Goal: Task Accomplishment & Management: Use online tool/utility

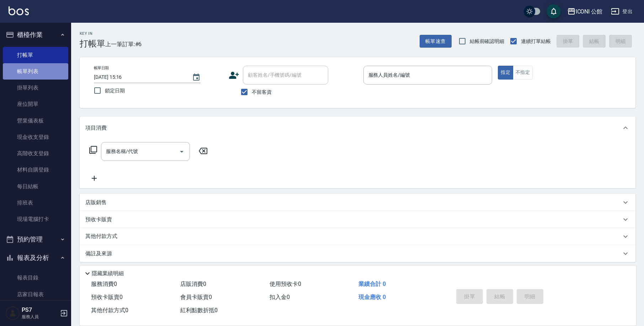
click at [35, 72] on link "帳單列表" at bounding box center [35, 71] width 65 height 16
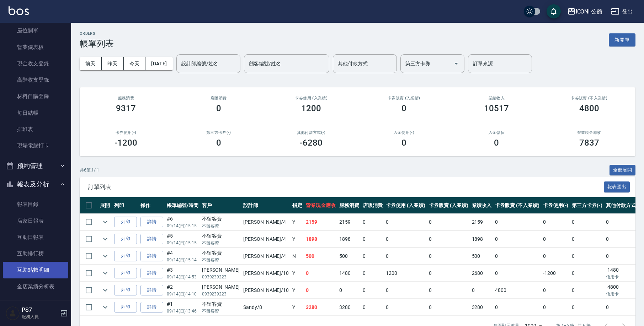
scroll to position [127, 0]
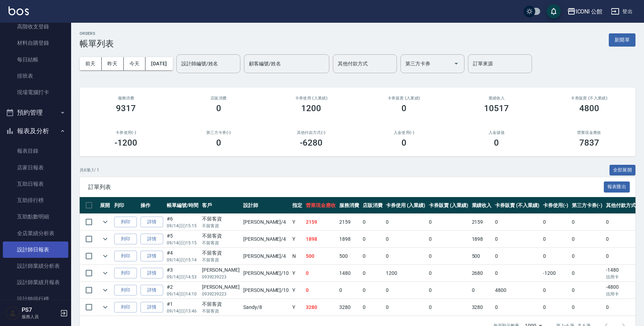
click at [37, 251] on link "設計師日報表" at bounding box center [35, 250] width 65 height 16
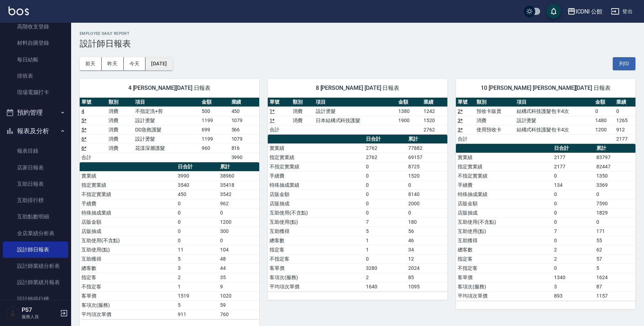
click at [172, 62] on button "[DATE]" at bounding box center [158, 63] width 27 height 13
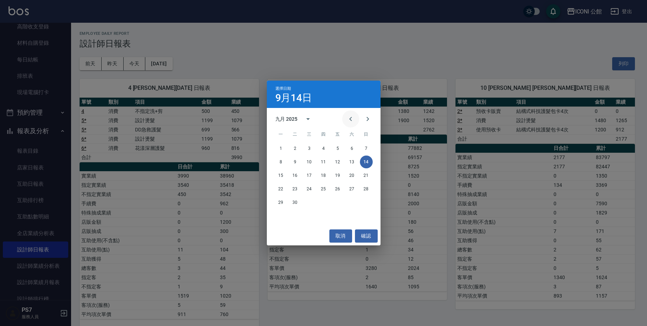
click at [351, 119] on icon "Previous month" at bounding box center [351, 119] width 9 height 9
click at [341, 148] on button "1" at bounding box center [338, 148] width 13 height 13
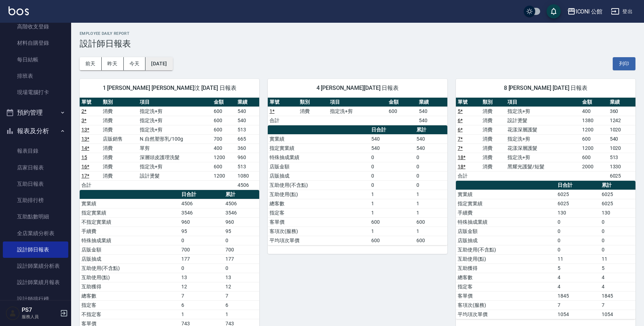
click at [156, 64] on button "[DATE]" at bounding box center [158, 63] width 27 height 13
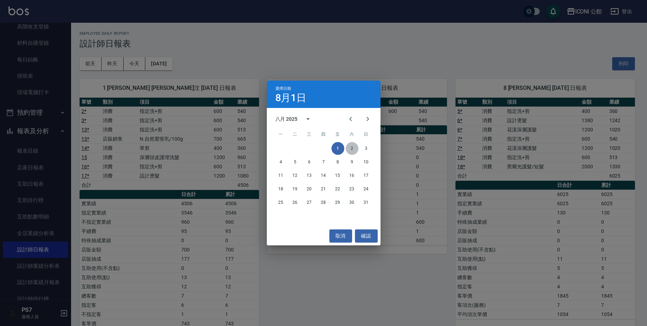
click at [348, 149] on button "2" at bounding box center [352, 148] width 13 height 13
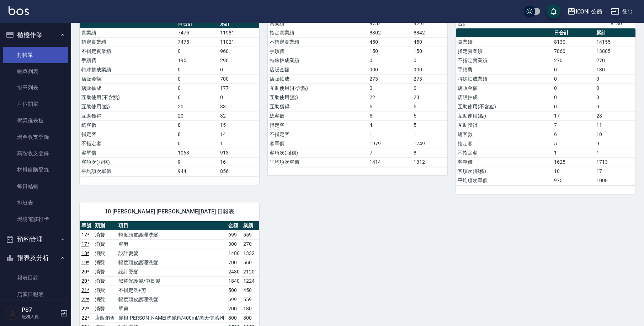
click at [23, 49] on link "打帳單" at bounding box center [35, 55] width 65 height 16
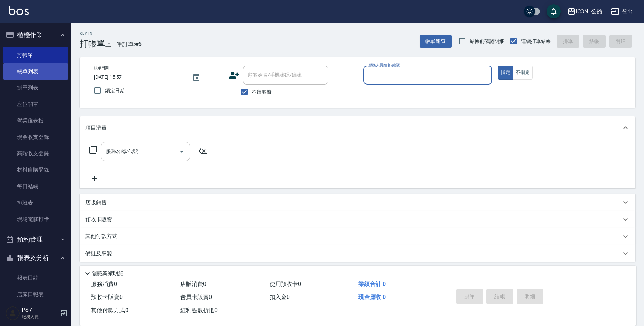
click at [26, 66] on link "帳單列表" at bounding box center [35, 71] width 65 height 16
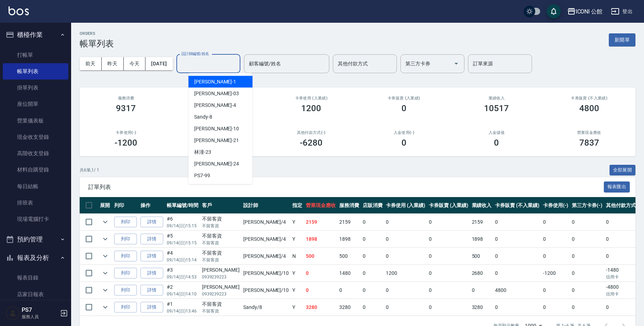
click at [229, 65] on input "設計師編號/姓名" at bounding box center [209, 64] width 58 height 12
click at [209, 101] on div "Lina -4" at bounding box center [220, 106] width 64 height 12
type input "Lina-4"
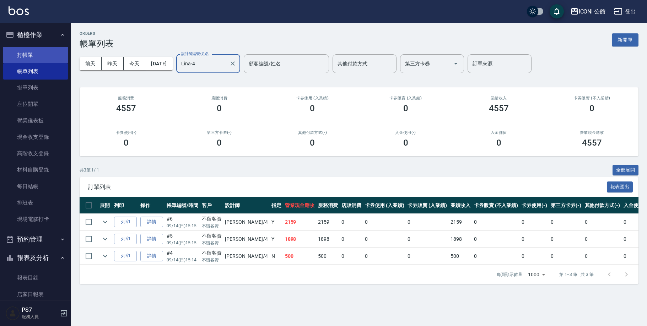
click at [26, 54] on link "打帳單" at bounding box center [35, 55] width 65 height 16
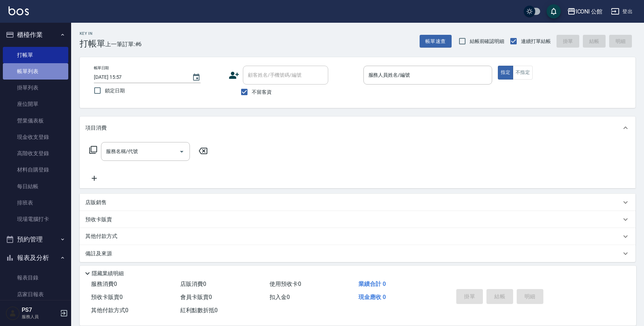
click at [46, 72] on link "帳單列表" at bounding box center [35, 71] width 65 height 16
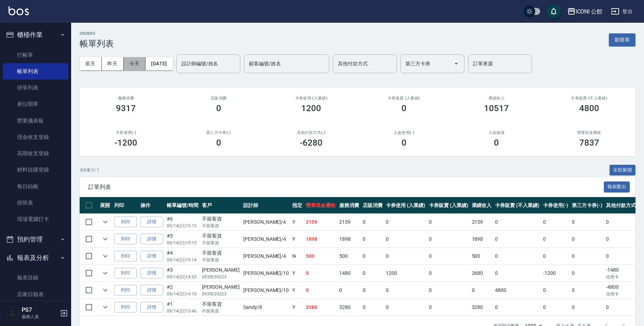
click at [133, 68] on button "今天" at bounding box center [135, 63] width 22 height 13
click at [17, 51] on link "打帳單" at bounding box center [35, 55] width 65 height 16
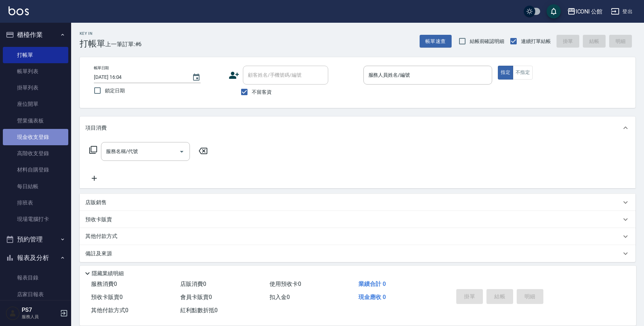
click at [46, 136] on link "現金收支登錄" at bounding box center [35, 137] width 65 height 16
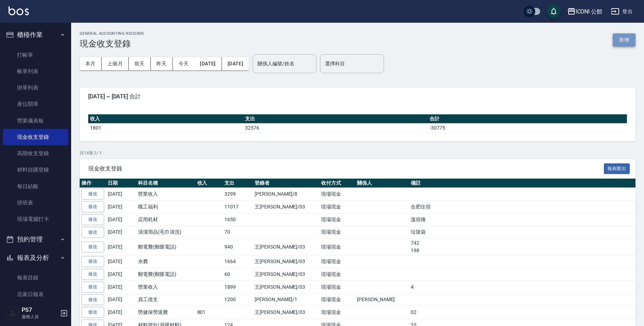
click at [626, 40] on button "新增" at bounding box center [623, 39] width 23 height 13
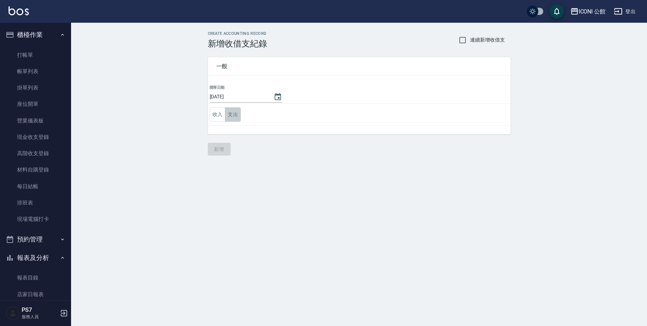
click at [231, 117] on button "支出" at bounding box center [233, 114] width 16 height 15
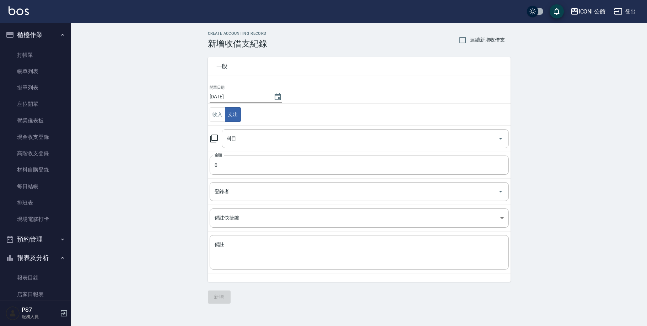
click at [241, 140] on input "科目" at bounding box center [360, 139] width 270 height 12
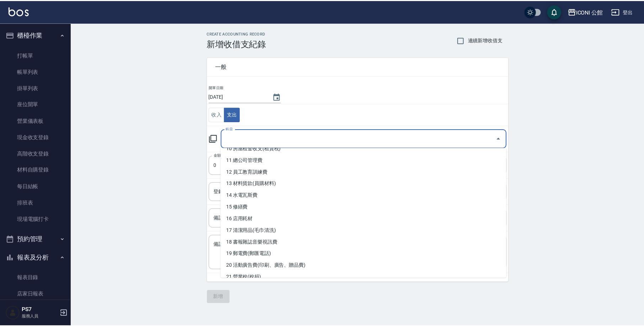
scroll to position [137, 0]
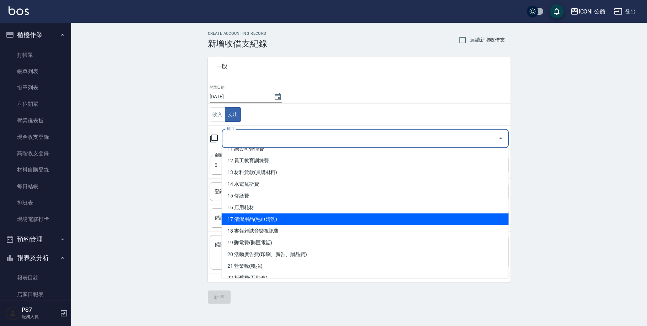
click at [301, 222] on li "17 清潔用品(毛巾清洗)" at bounding box center [365, 220] width 287 height 12
type input "17 清潔用品(毛巾清洗)"
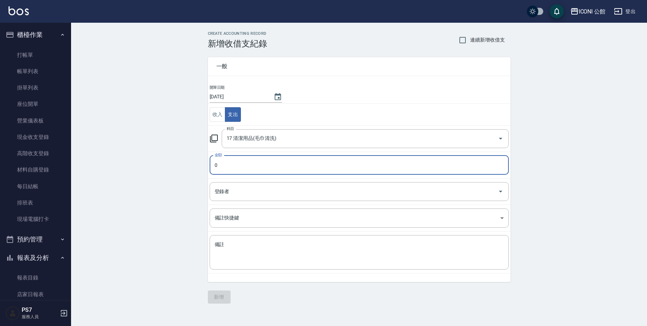
click at [236, 169] on input "0" at bounding box center [359, 165] width 299 height 19
type input "0798"
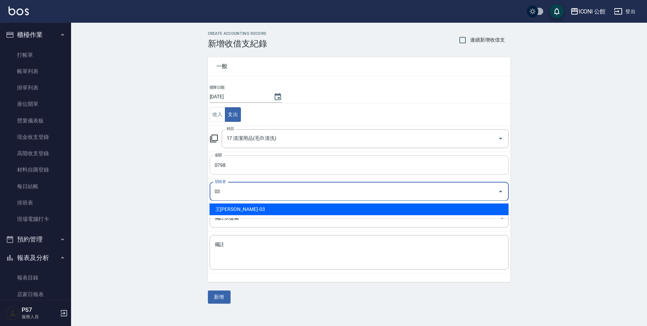
type input "王[PERSON_NAME]-03"
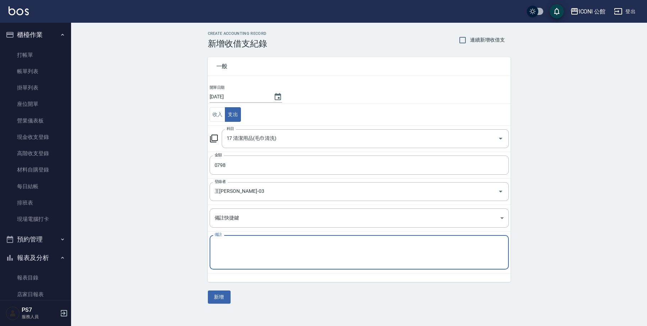
click at [240, 243] on textarea "備註" at bounding box center [359, 252] width 289 height 23
type textarea "r"
type textarea "腳踏墊＊２"
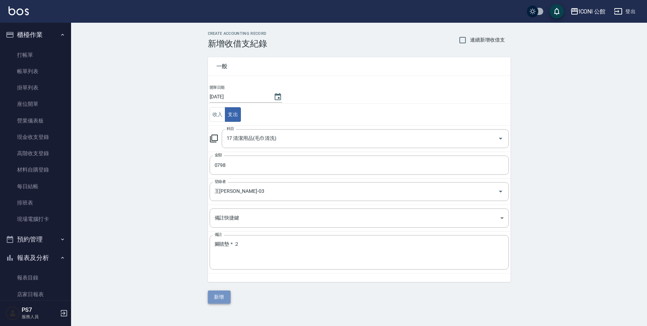
click at [215, 295] on button "新增" at bounding box center [219, 297] width 23 height 13
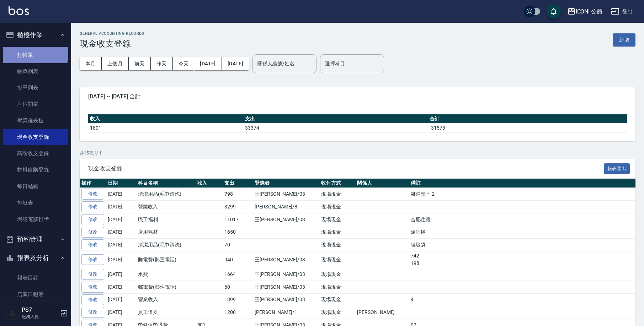
click at [34, 50] on link "打帳單" at bounding box center [35, 55] width 65 height 16
